Goal: Task Accomplishment & Management: Use online tool/utility

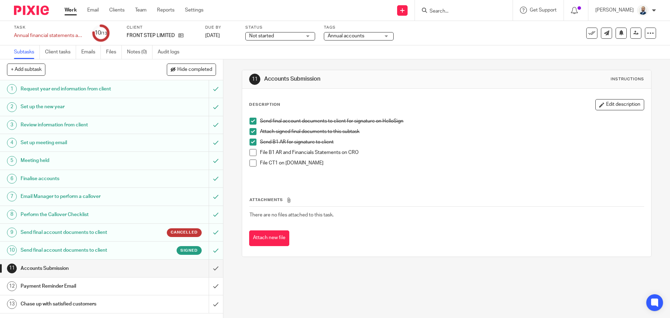
click at [107, 8] on ul "Work Email Clients Team Reports Settings" at bounding box center [139, 10] width 149 height 7
click at [110, 8] on link "Clients" at bounding box center [116, 10] width 15 height 7
click at [113, 8] on link "Clients" at bounding box center [116, 10] width 15 height 7
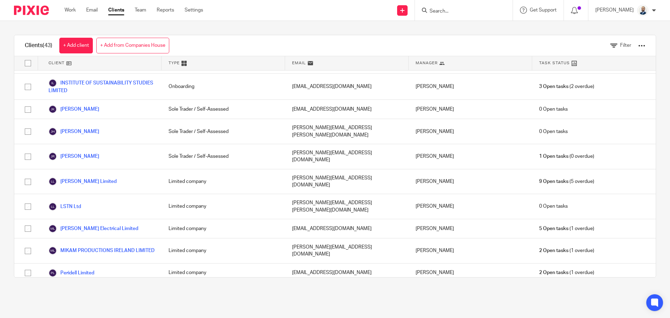
scroll to position [558, 0]
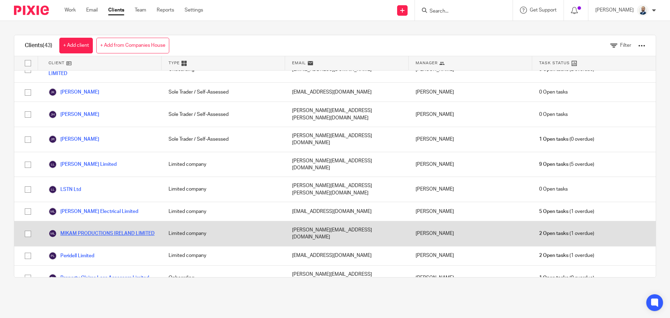
click at [78, 229] on link "MIKAM PRODUCTIONS IRELAND LIMITED" at bounding box center [102, 233] width 106 height 8
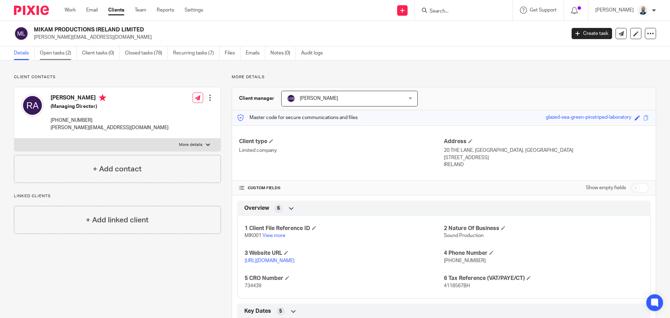
click at [62, 57] on link "Open tasks (2)" at bounding box center [58, 53] width 37 height 14
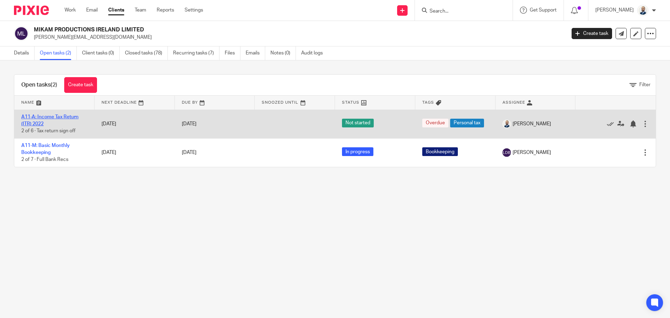
click at [50, 118] on link "A11-A: Income Tax Return (ITR) 2022" at bounding box center [49, 120] width 57 height 12
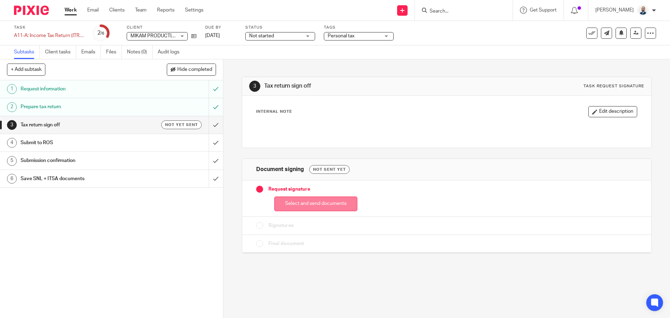
click at [308, 203] on button "Select and send documents" at bounding box center [315, 203] width 83 height 15
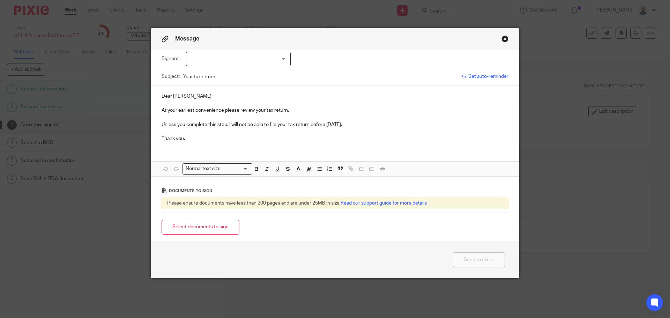
click at [268, 53] on div at bounding box center [238, 59] width 105 height 15
click at [223, 75] on span "[PERSON_NAME]" at bounding box center [215, 73] width 38 height 5
checkbox input "true"
click at [206, 229] on button "Select documents to sign" at bounding box center [201, 227] width 78 height 15
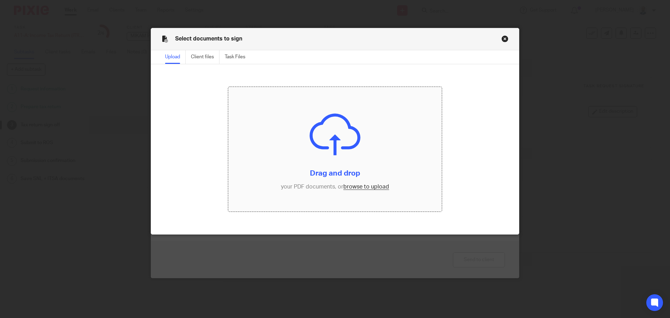
click at [368, 186] on input "file" at bounding box center [335, 149] width 214 height 125
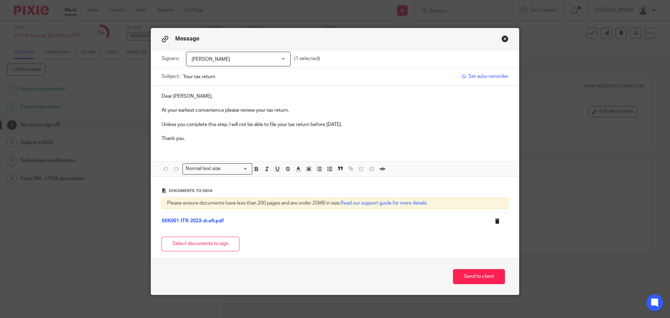
click at [490, 221] on div at bounding box center [495, 220] width 18 height 7
click at [494, 220] on icon at bounding box center [496, 220] width 5 height 5
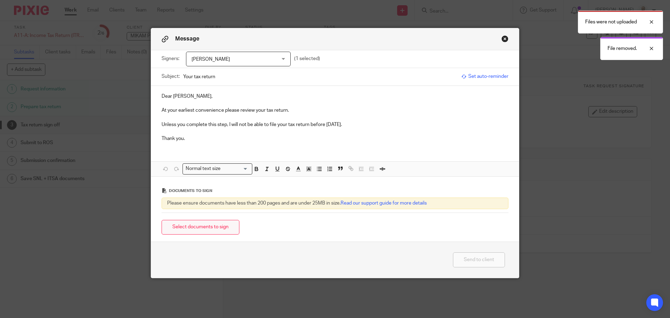
click at [189, 228] on button "Select documents to sign" at bounding box center [201, 227] width 78 height 15
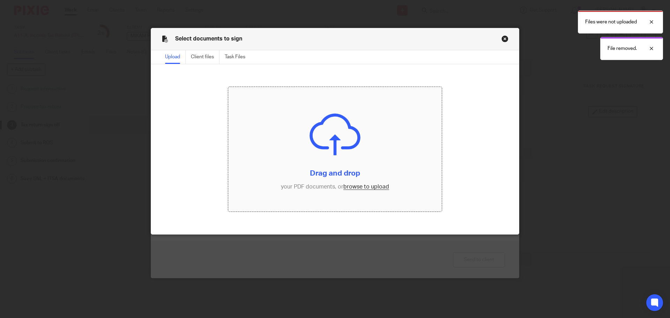
click at [358, 188] on input "file" at bounding box center [335, 149] width 214 height 125
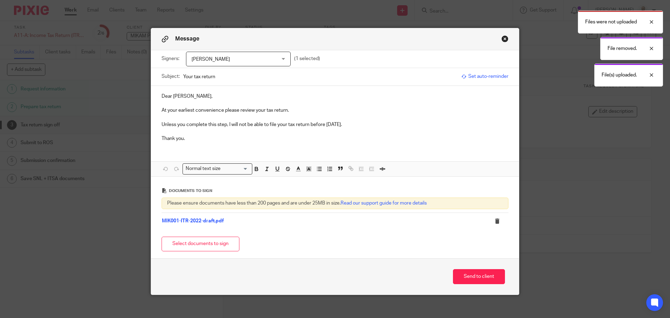
click at [467, 267] on div "Send to client" at bounding box center [335, 276] width 368 height 36
click at [470, 278] on button "Send to client" at bounding box center [479, 276] width 52 height 15
